Goal: Find specific page/section: Find specific page/section

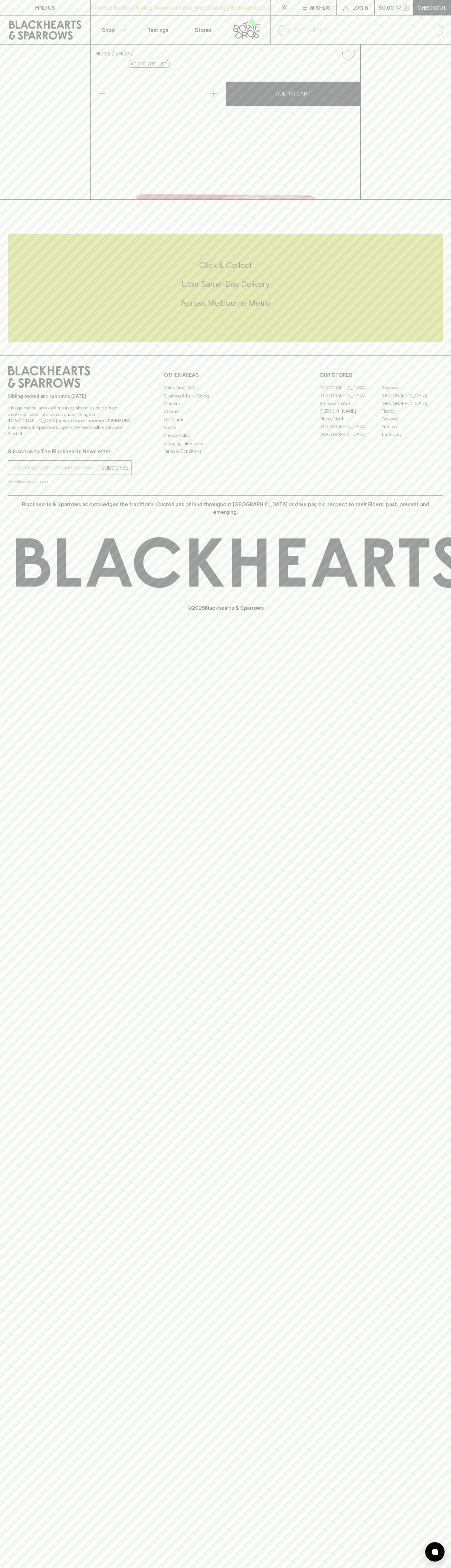
click at [61, 14] on link "FIND US" at bounding box center [45, 7] width 90 height 15
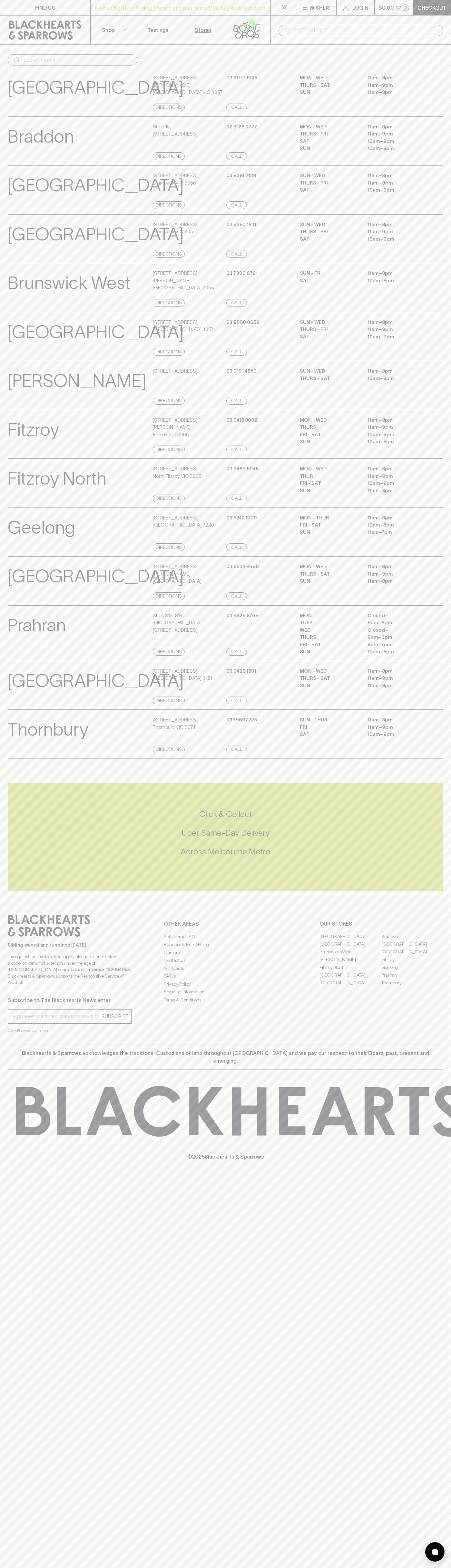
click at [420, 891] on div "Click & Collect Uber Same-Day Delivery Across Melbourne Metro" at bounding box center [225, 837] width 435 height 108
click at [121, 1567] on html "FIND US | No Bad Bottles | Sibling Owned and Run Since 2006 | No Bad Bottles | …" at bounding box center [226, 784] width 451 height 1568
click at [29, 600] on div "North Hobart View Store Details" at bounding box center [79, 581] width 144 height 37
